Goal: Find specific page/section: Find specific page/section

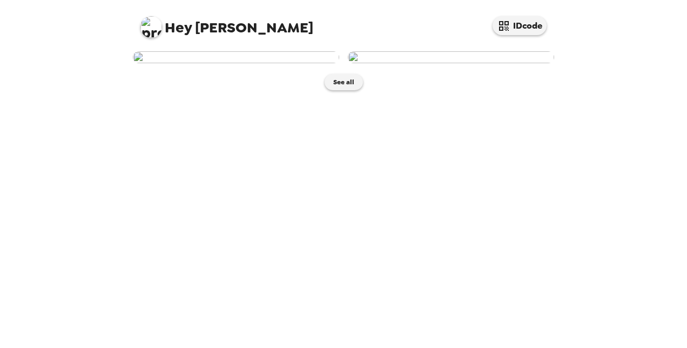
click at [235, 63] on img at bounding box center [236, 57] width 206 height 12
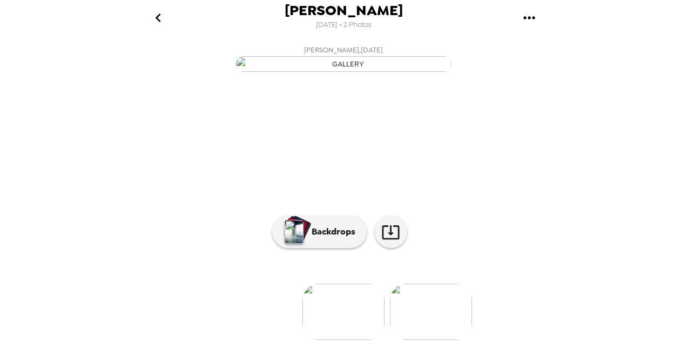
scroll to position [119, 0]
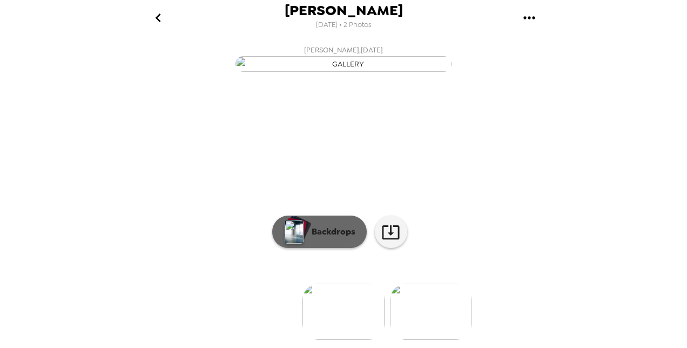
click at [309, 231] on p "Backdrops" at bounding box center [330, 231] width 49 height 13
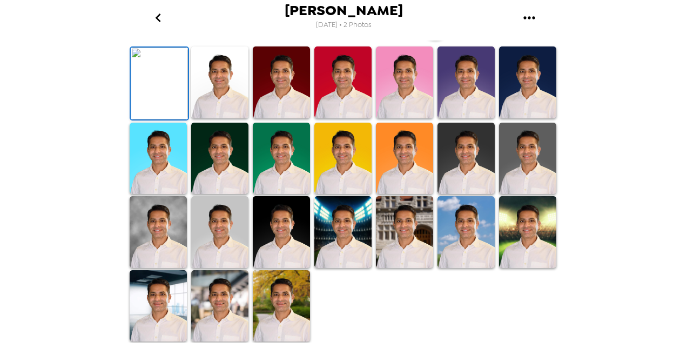
scroll to position [289, 0]
click at [148, 104] on img at bounding box center [159, 84] width 57 height 72
click at [161, 119] on img at bounding box center [159, 84] width 57 height 72
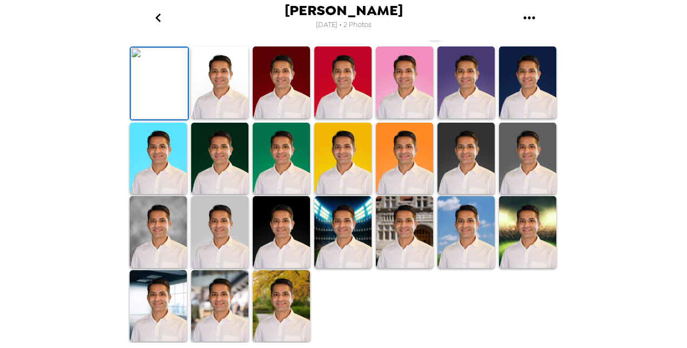
drag, startPoint x: 161, startPoint y: 153, endPoint x: 83, endPoint y: 156, distance: 77.8
click at [83, 156] on div "[PERSON_NAME] [DATE] • 2 Photos [PERSON_NAME] , [DATE] Backdrops" at bounding box center [343, 174] width 687 height 348
click at [428, 33] on icon "button" at bounding box center [435, 24] width 19 height 19
click at [220, 118] on img at bounding box center [219, 82] width 57 height 72
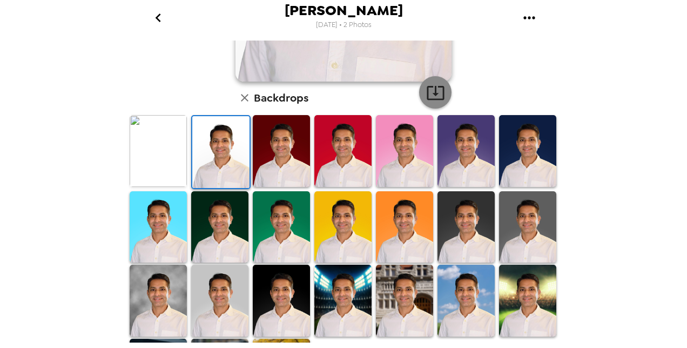
click at [432, 97] on icon "button" at bounding box center [435, 92] width 19 height 19
click at [266, 157] on img at bounding box center [281, 151] width 57 height 72
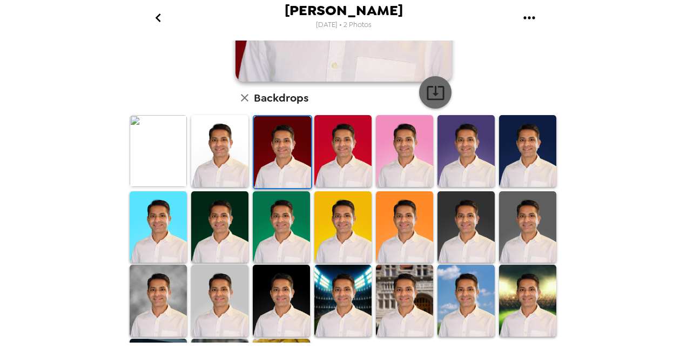
click at [434, 93] on icon "button" at bounding box center [435, 93] width 17 height 14
click at [340, 143] on img at bounding box center [342, 151] width 57 height 72
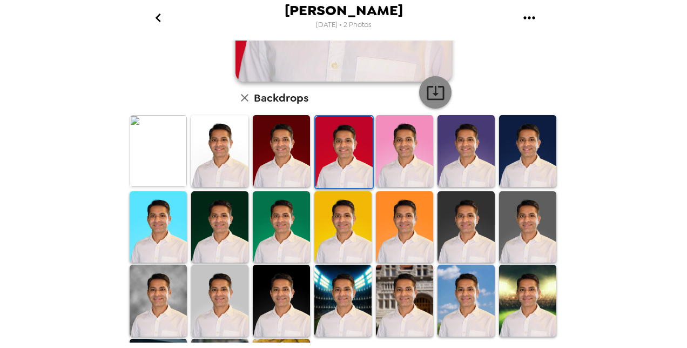
click at [431, 95] on icon "button" at bounding box center [435, 93] width 17 height 14
click at [408, 139] on img at bounding box center [404, 151] width 57 height 72
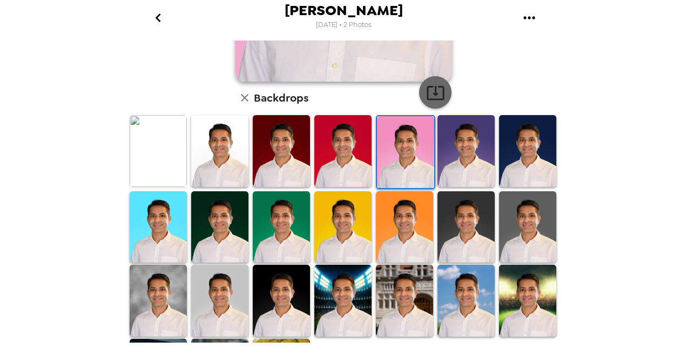
click at [432, 95] on icon "button" at bounding box center [435, 92] width 19 height 19
click at [434, 99] on icon "button" at bounding box center [435, 93] width 17 height 14
click at [445, 159] on img at bounding box center [466, 151] width 57 height 72
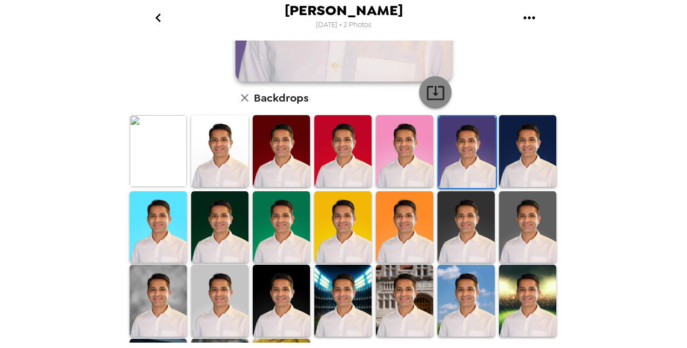
click at [433, 90] on icon "button" at bounding box center [435, 92] width 19 height 19
click at [603, 231] on div "[PERSON_NAME] [DATE] • 2 Photos [PERSON_NAME] , [DATE] Backdrops" at bounding box center [343, 174] width 687 height 348
click at [510, 145] on img at bounding box center [527, 151] width 57 height 72
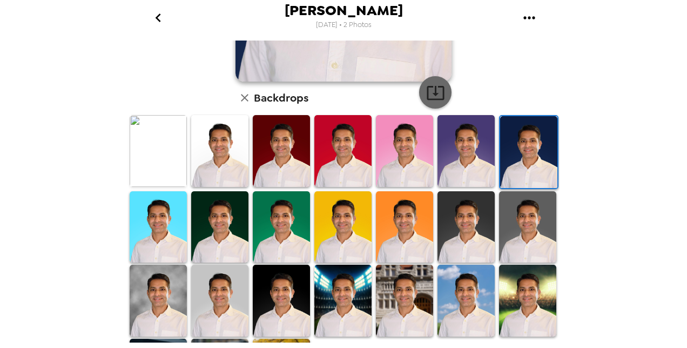
click at [435, 98] on icon "button" at bounding box center [435, 92] width 19 height 19
click at [172, 216] on img at bounding box center [158, 227] width 57 height 72
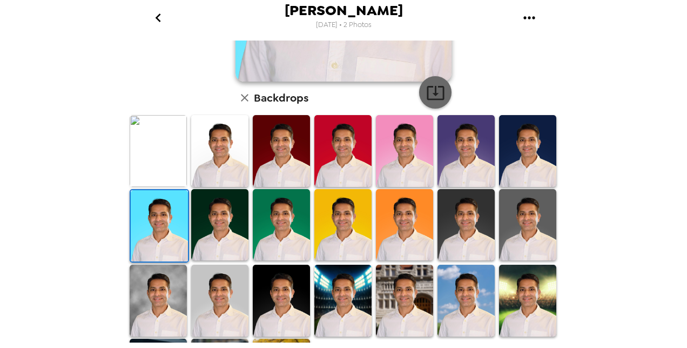
click at [432, 94] on icon "button" at bounding box center [435, 93] width 17 height 14
click at [217, 216] on img at bounding box center [219, 225] width 57 height 72
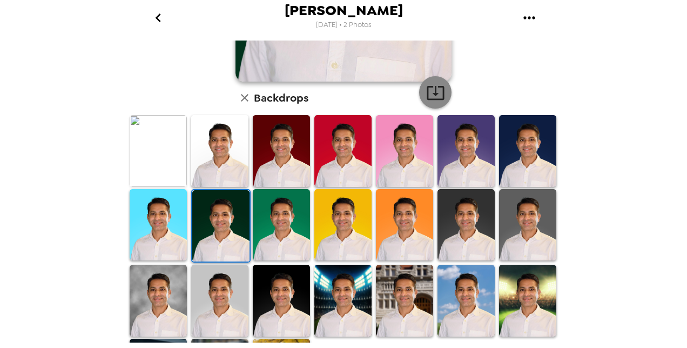
click at [431, 98] on icon "button" at bounding box center [435, 93] width 17 height 14
click at [284, 209] on img at bounding box center [281, 225] width 57 height 72
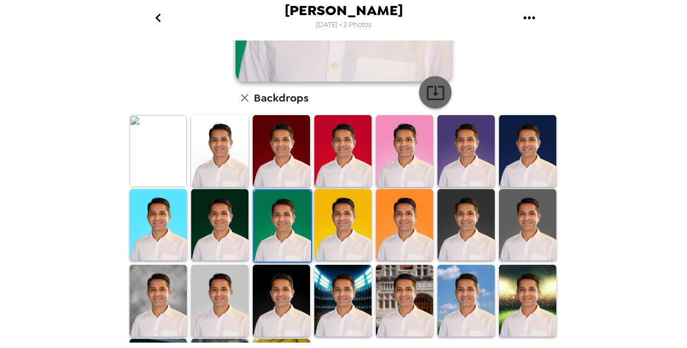
click at [432, 93] on icon "button" at bounding box center [435, 93] width 17 height 14
click at [334, 219] on img at bounding box center [342, 225] width 57 height 72
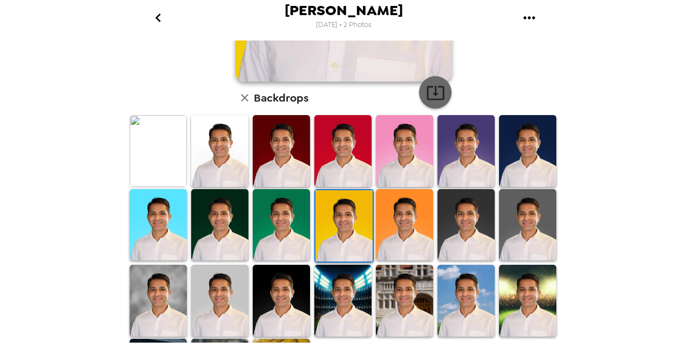
click at [430, 96] on icon "button" at bounding box center [435, 92] width 19 height 19
click at [392, 219] on img at bounding box center [404, 225] width 57 height 72
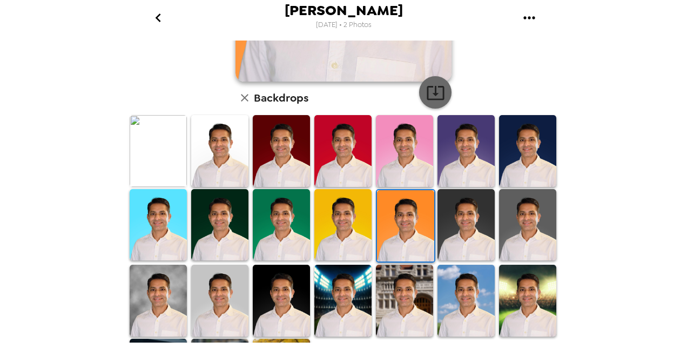
click at [433, 98] on icon "button" at bounding box center [435, 92] width 19 height 19
click at [447, 219] on img at bounding box center [466, 225] width 57 height 72
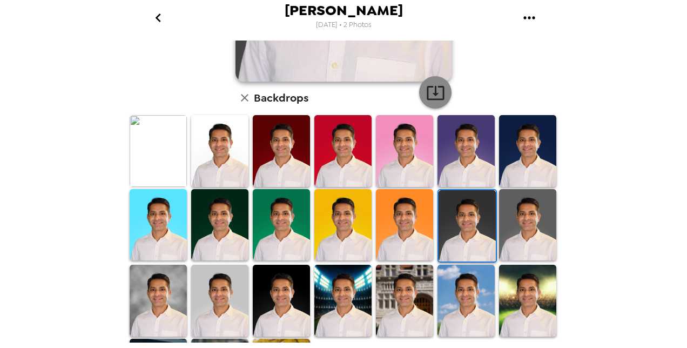
click at [433, 99] on icon "button" at bounding box center [435, 93] width 17 height 14
click at [673, 207] on div "[PERSON_NAME] [DATE] • 2 Photos [PERSON_NAME] , [DATE] Backdrops" at bounding box center [343, 174] width 687 height 348
click at [514, 239] on img at bounding box center [527, 225] width 57 height 72
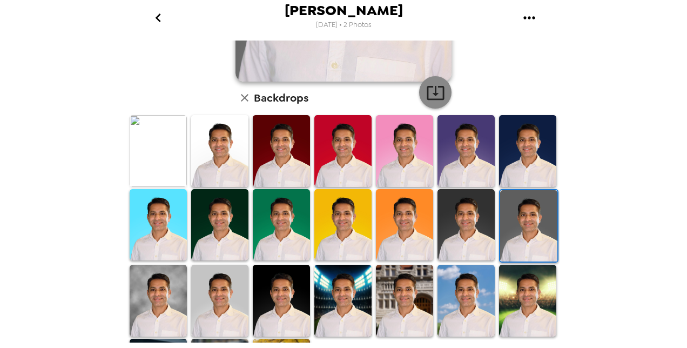
click at [430, 99] on icon "button" at bounding box center [435, 93] width 17 height 14
click at [681, 144] on div "[PERSON_NAME] [DATE] • 2 Photos [PERSON_NAME] , [DATE] Backdrops" at bounding box center [343, 174] width 687 height 348
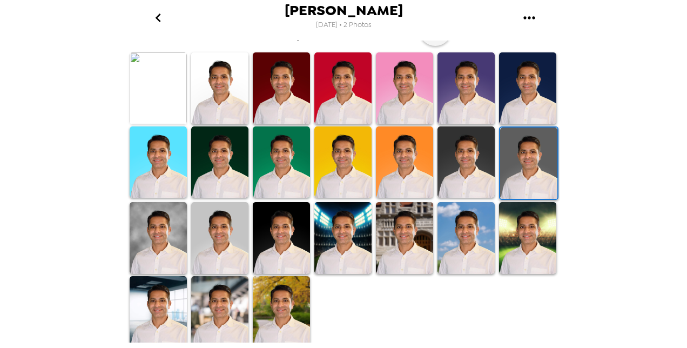
click at [159, 240] on img at bounding box center [158, 238] width 57 height 72
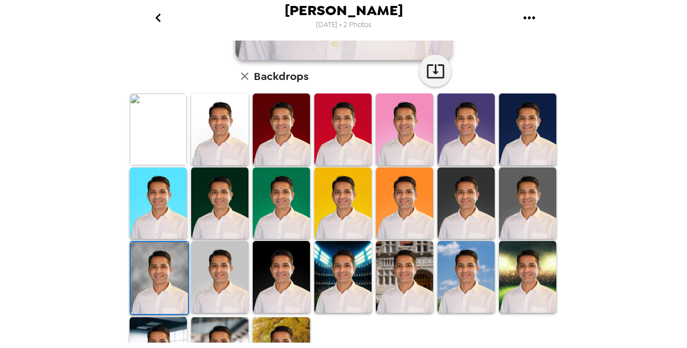
scroll to position [258, 0]
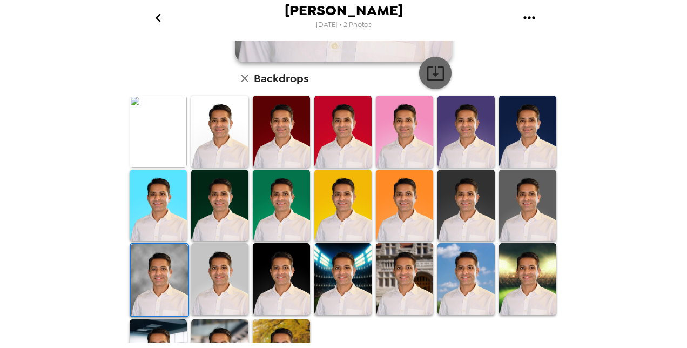
click at [430, 72] on icon "button" at bounding box center [435, 73] width 19 height 19
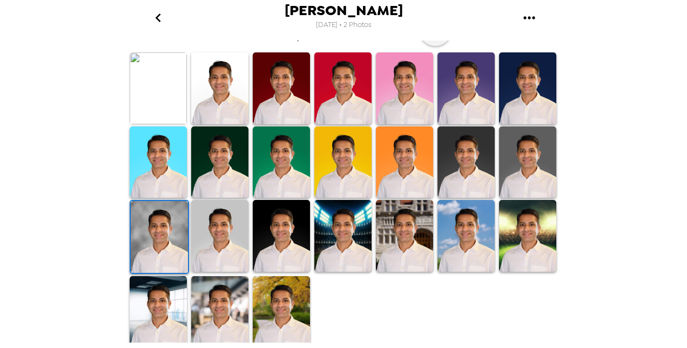
click at [211, 245] on img at bounding box center [219, 236] width 57 height 72
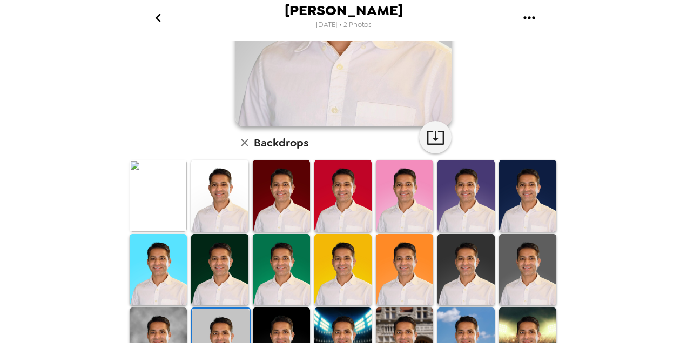
scroll to position [194, 0]
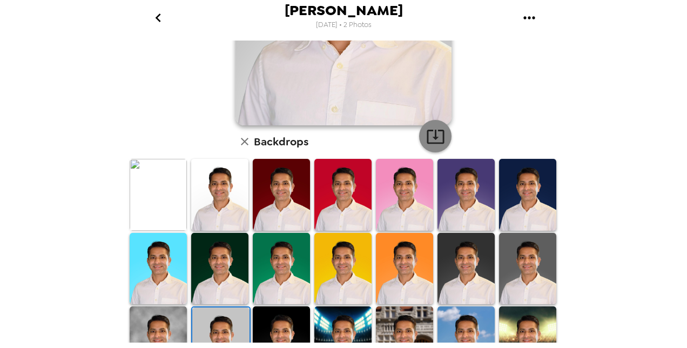
click at [428, 140] on icon "button" at bounding box center [435, 136] width 19 height 19
click at [41, 201] on div "[PERSON_NAME] [DATE] • 2 Photos [PERSON_NAME] , [DATE] Backdrops" at bounding box center [343, 174] width 687 height 348
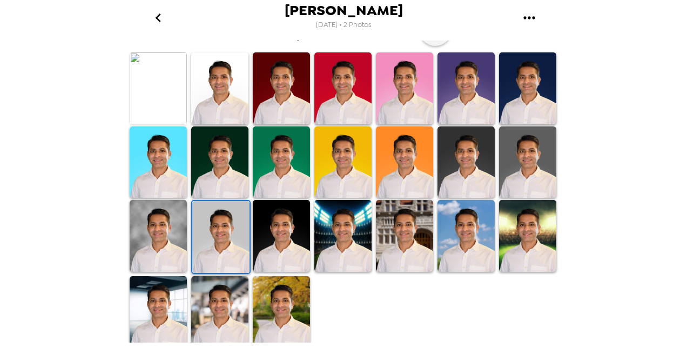
click at [285, 253] on img at bounding box center [281, 236] width 57 height 72
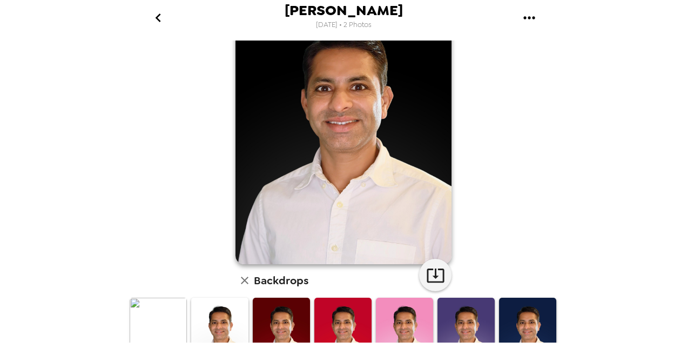
scroll to position [46, 0]
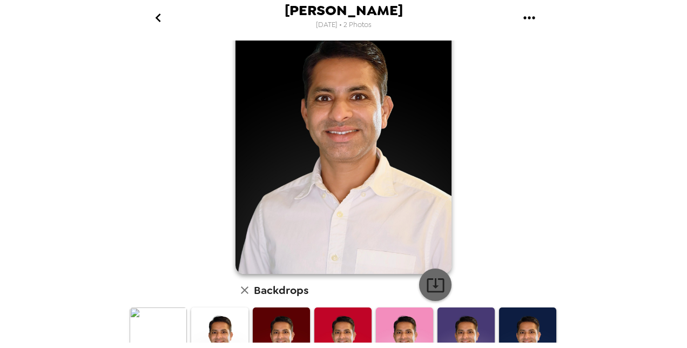
click at [434, 292] on icon "button" at bounding box center [435, 285] width 17 height 14
click at [687, 207] on html "[PERSON_NAME] [DATE] • 2 Photos [PERSON_NAME] , [DATE] Backdrops" at bounding box center [343, 174] width 687 height 348
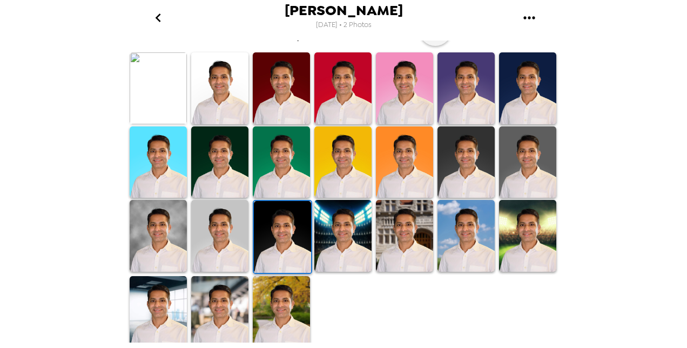
click at [337, 247] on img at bounding box center [342, 236] width 57 height 72
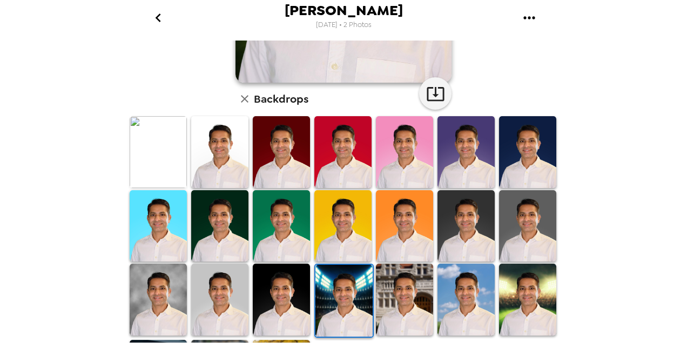
scroll to position [233, 0]
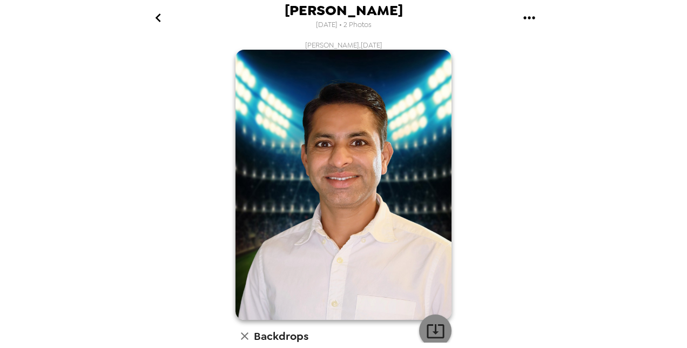
scroll to position [233, 0]
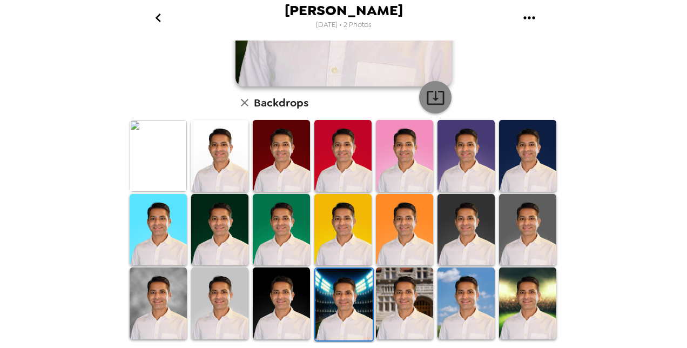
click at [433, 98] on icon "button" at bounding box center [435, 98] width 17 height 14
click at [402, 300] on img at bounding box center [404, 302] width 57 height 71
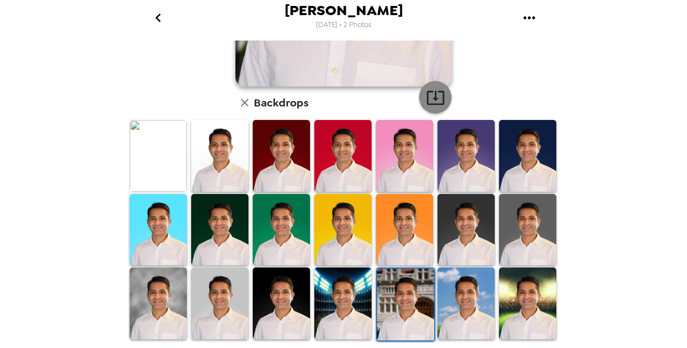
click at [434, 104] on icon "button" at bounding box center [435, 98] width 17 height 14
click at [465, 301] on img at bounding box center [466, 302] width 57 height 71
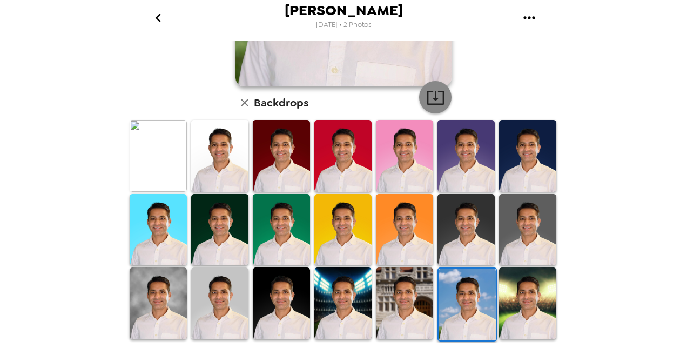
click at [437, 93] on icon "button" at bounding box center [435, 97] width 19 height 19
click at [516, 304] on img at bounding box center [527, 302] width 57 height 71
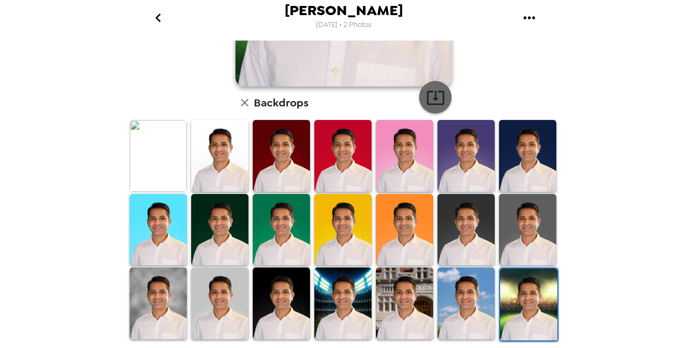
click at [433, 106] on icon "button" at bounding box center [435, 97] width 19 height 19
click at [657, 250] on div "[PERSON_NAME] [DATE] • 2 Photos [PERSON_NAME] , [DATE] Backdrops" at bounding box center [343, 174] width 687 height 348
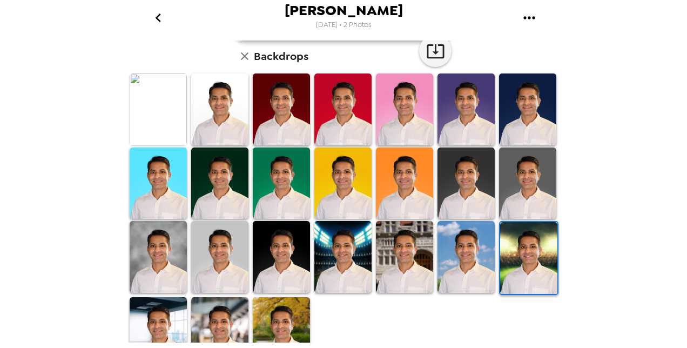
scroll to position [301, 0]
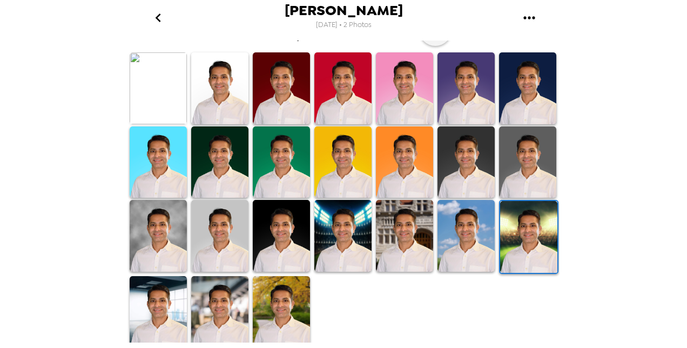
click at [171, 317] on img at bounding box center [158, 311] width 57 height 71
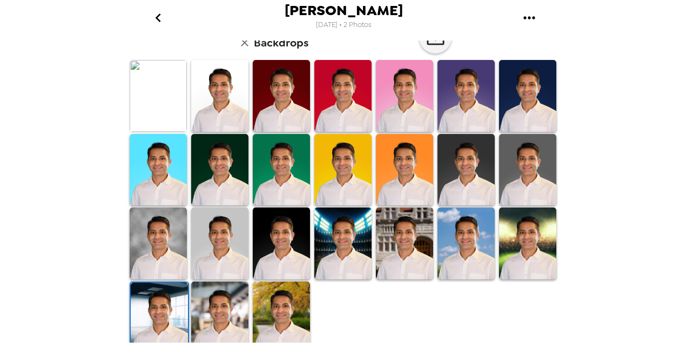
scroll to position [293, 0]
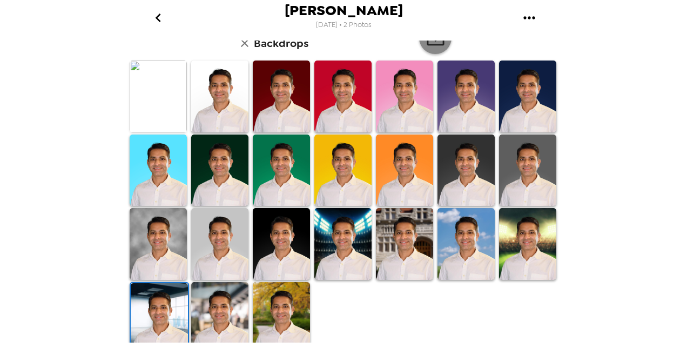
click at [432, 44] on icon "button" at bounding box center [435, 38] width 17 height 14
click at [223, 306] on img at bounding box center [219, 317] width 57 height 71
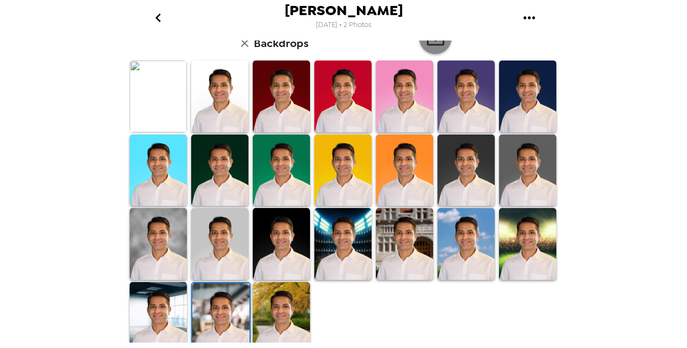
click at [431, 46] on icon "button" at bounding box center [435, 38] width 19 height 19
click at [281, 311] on img at bounding box center [281, 317] width 57 height 71
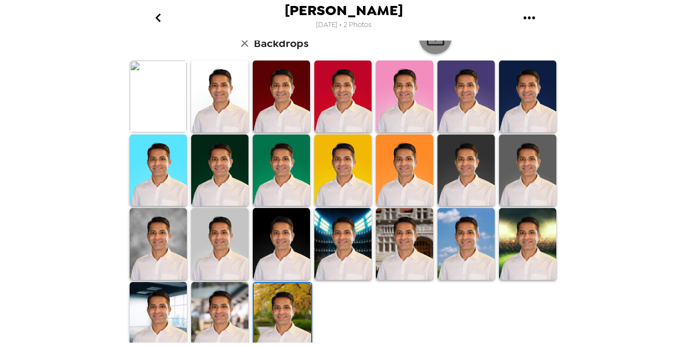
click at [431, 44] on icon "button" at bounding box center [435, 38] width 17 height 14
click at [639, 221] on div "[PERSON_NAME] [DATE] • 2 Photos [PERSON_NAME] , [DATE] Backdrops" at bounding box center [343, 174] width 687 height 348
click at [137, 251] on img at bounding box center [158, 243] width 57 height 71
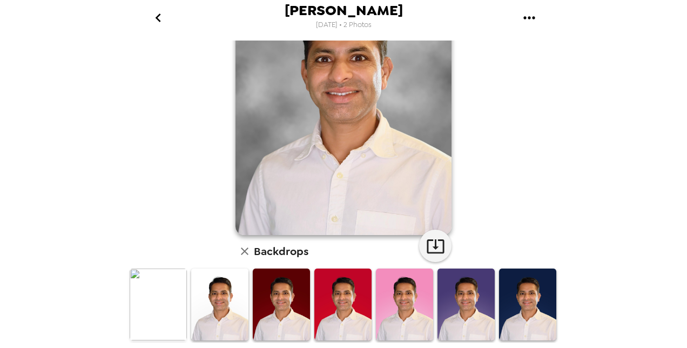
scroll to position [0, 0]
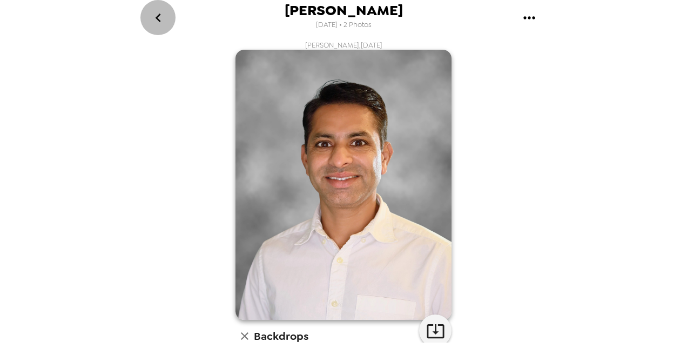
click at [162, 24] on icon "go back" at bounding box center [158, 17] width 17 height 17
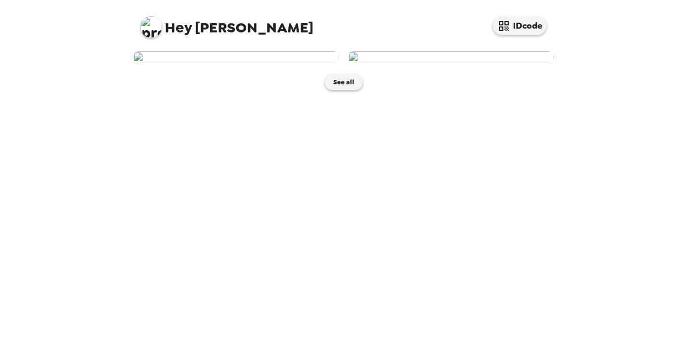
click at [451, 63] on img at bounding box center [451, 57] width 206 height 12
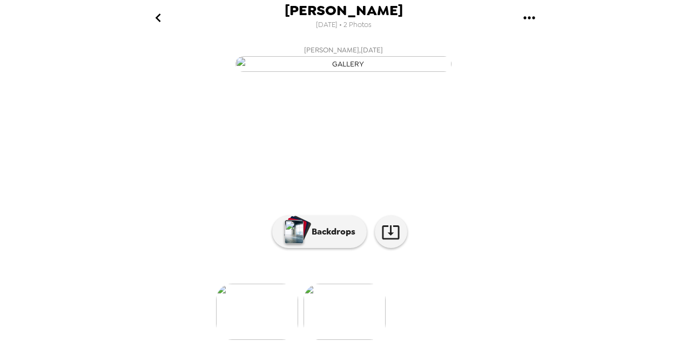
scroll to position [119, 0]
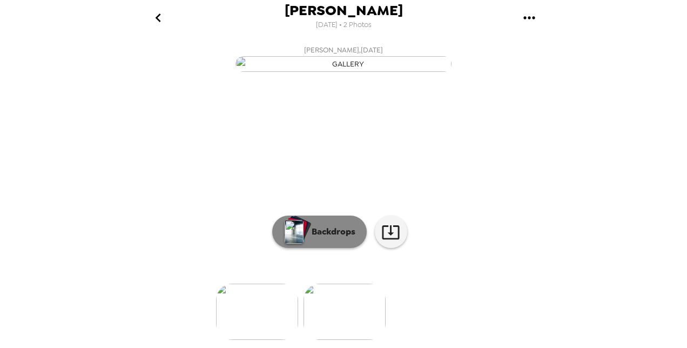
click at [324, 237] on button "Backdrops" at bounding box center [319, 232] width 95 height 32
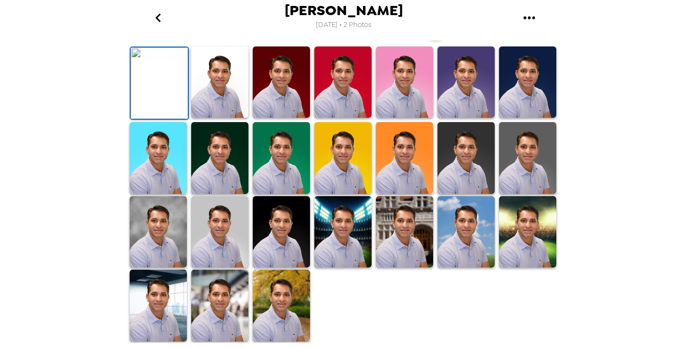
scroll to position [301, 0]
click at [160, 237] on img at bounding box center [158, 231] width 57 height 71
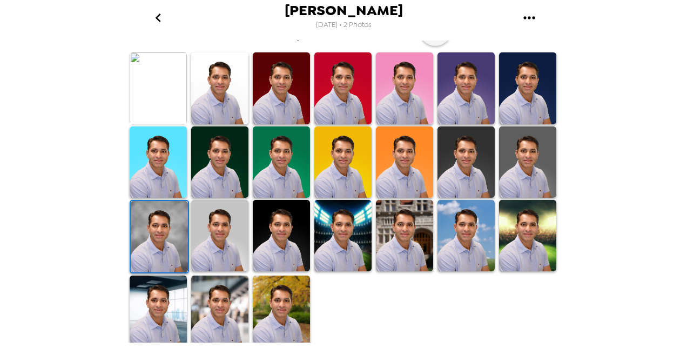
scroll to position [0, 0]
